Goal: Information Seeking & Learning: Learn about a topic

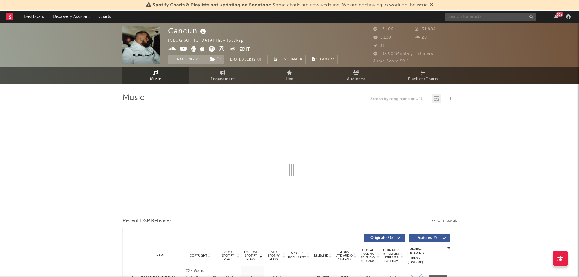
click at [468, 18] on input "text" at bounding box center [491, 17] width 91 height 8
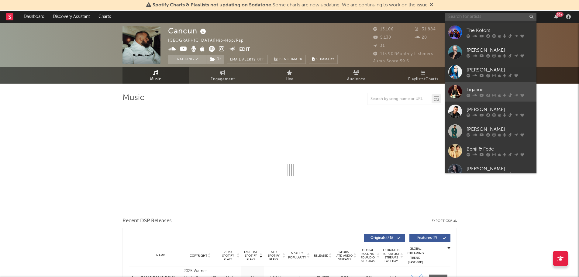
scroll to position [56, 0]
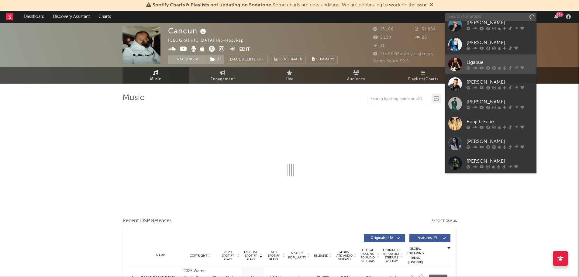
select select "6m"
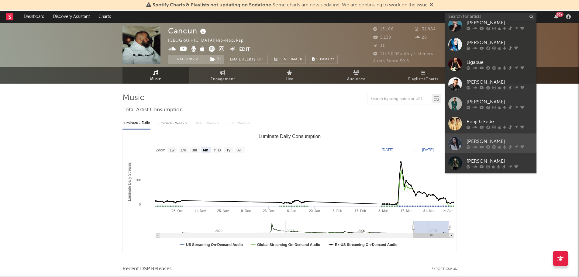
click at [485, 140] on div "[PERSON_NAME]" at bounding box center [500, 141] width 67 height 7
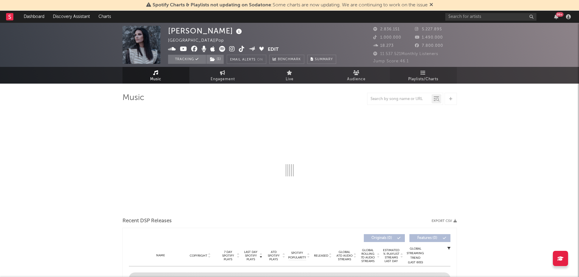
select select "6m"
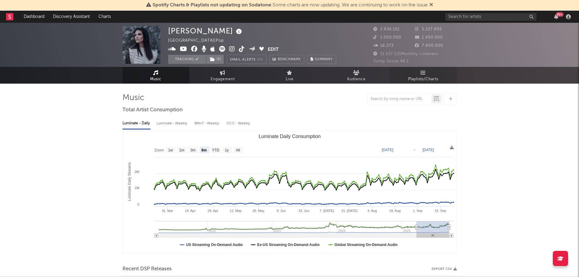
click at [420, 76] on span "Playlists/Charts" at bounding box center [423, 79] width 30 height 7
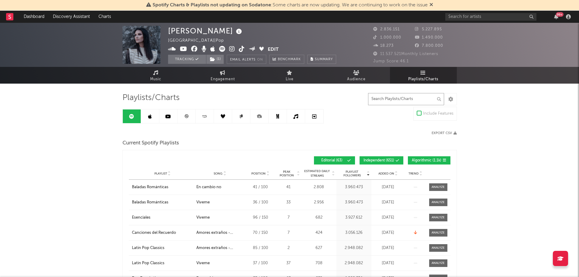
click at [400, 101] on input "text" at bounding box center [406, 99] width 76 height 12
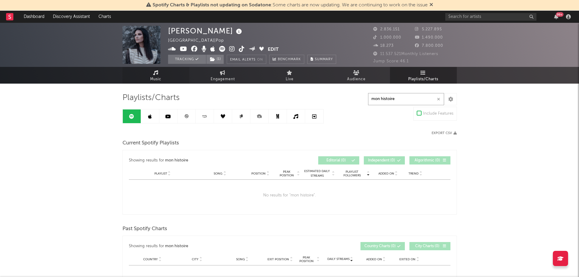
type input "mon histoire"
click at [160, 80] on span "Music" at bounding box center [155, 79] width 11 height 7
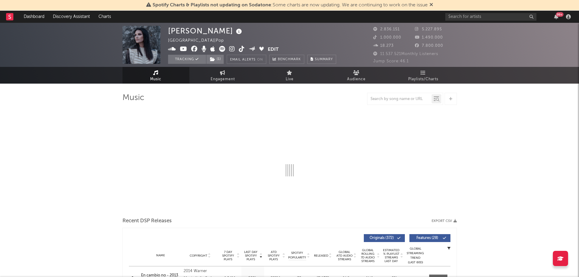
select select "6m"
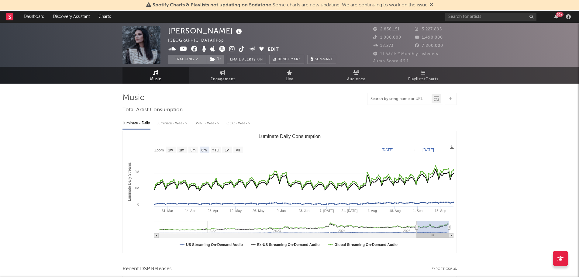
click at [402, 99] on input "text" at bounding box center [400, 99] width 64 height 5
type input "mon histoire"
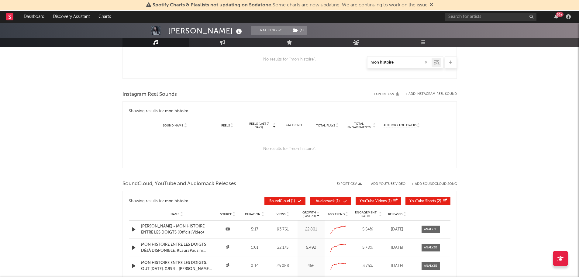
scroll to position [365, 0]
